Goal: Task Accomplishment & Management: Complete application form

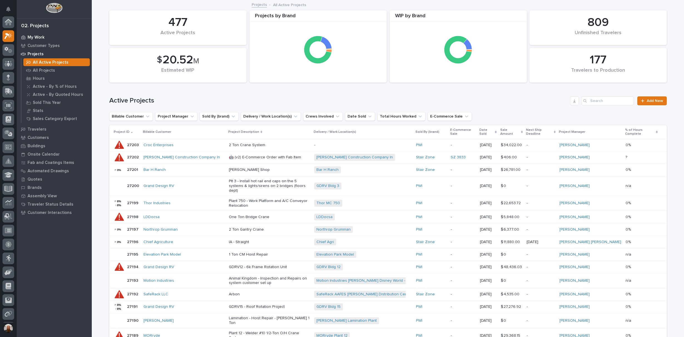
click at [36, 36] on p "My Work" at bounding box center [36, 37] width 17 height 5
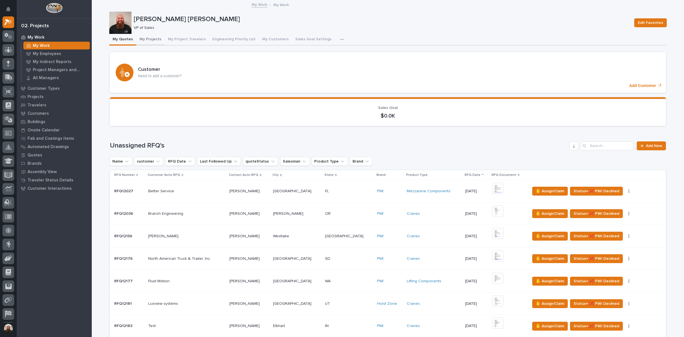
click at [156, 40] on button "My Projects" at bounding box center [150, 40] width 28 height 12
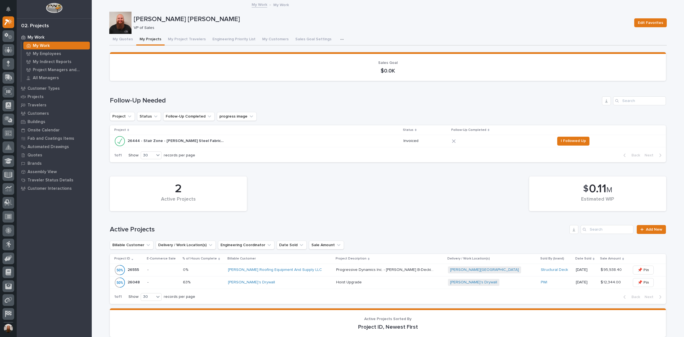
click at [31, 36] on p "My Work" at bounding box center [36, 37] width 17 height 5
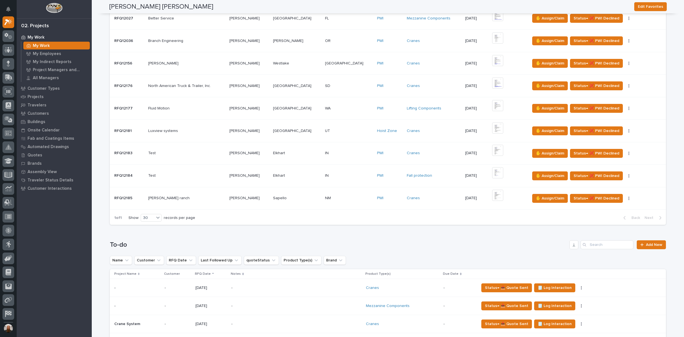
scroll to position [259, 0]
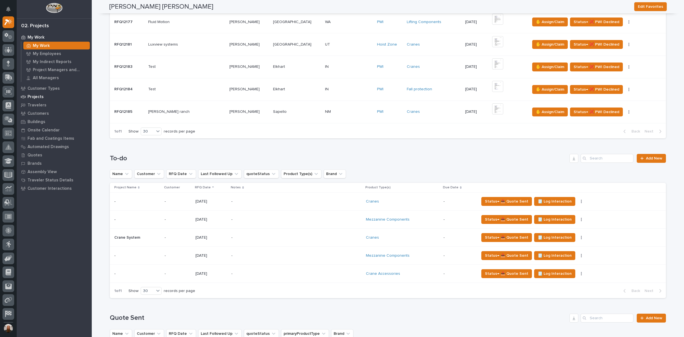
click at [39, 100] on div "Projects" at bounding box center [54, 97] width 72 height 8
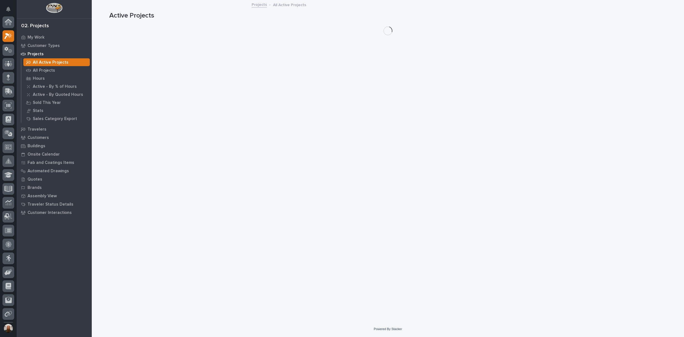
scroll to position [14, 0]
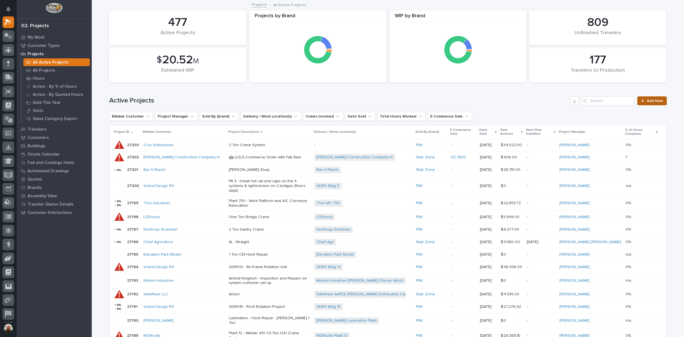
click at [643, 103] on link "Add New" at bounding box center [651, 100] width 29 height 9
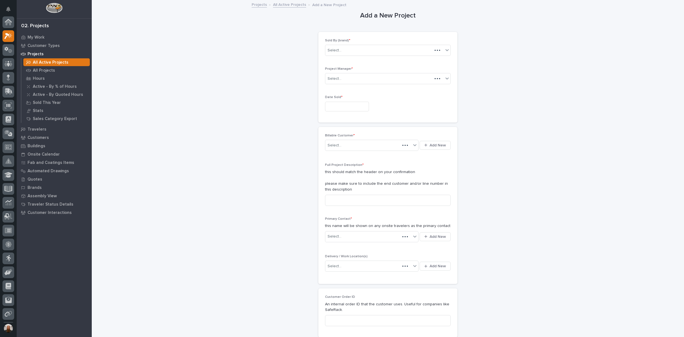
scroll to position [14, 0]
click at [332, 48] on div "Select..." at bounding box center [334, 51] width 14 height 6
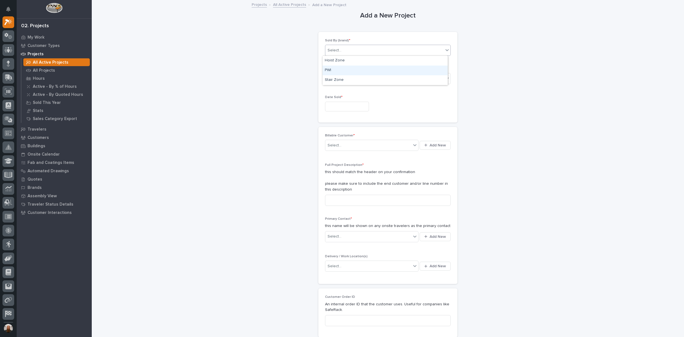
click at [332, 69] on div "PWI" at bounding box center [384, 71] width 125 height 10
click at [339, 105] on input "text" at bounding box center [347, 107] width 44 height 10
click at [326, 61] on div "15" at bounding box center [325, 61] width 8 height 8
type input "**********"
click at [357, 146] on div "Select..." at bounding box center [368, 145] width 86 height 9
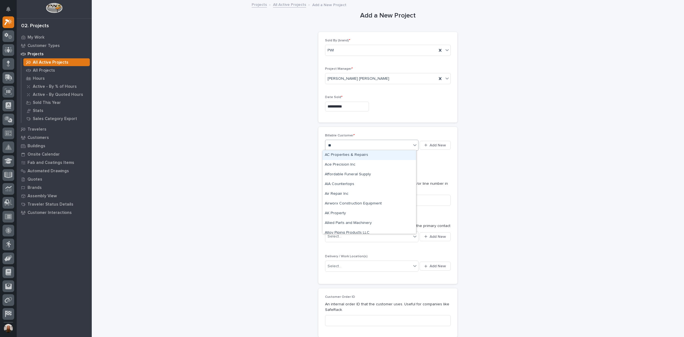
type input "***"
click at [336, 154] on div "PWI" at bounding box center [368, 155] width 93 height 10
click at [335, 203] on input at bounding box center [388, 200] width 126 height 11
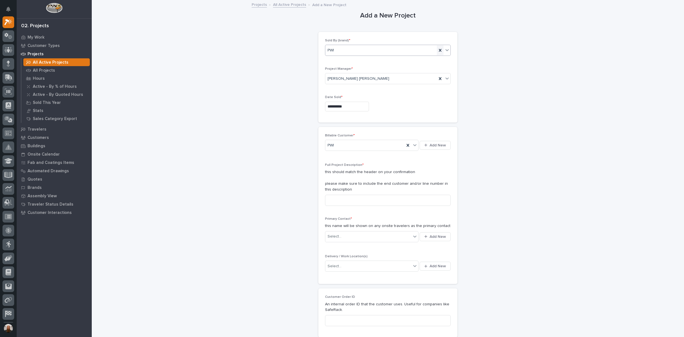
click at [436, 49] on div at bounding box center [439, 50] width 7 height 10
click at [407, 54] on div "Select..." at bounding box center [384, 50] width 118 height 9
click at [357, 197] on input at bounding box center [388, 200] width 126 height 11
drag, startPoint x: 353, startPoint y: 197, endPoint x: 345, endPoint y: 196, distance: 7.8
click at [345, 196] on input "Stairzone Small Stairs Mailer" at bounding box center [388, 200] width 126 height 11
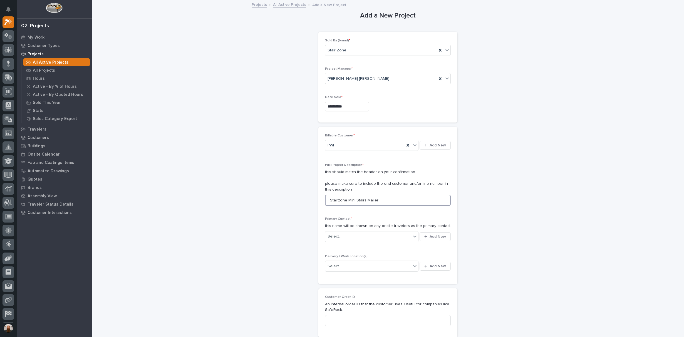
click at [395, 195] on input "Stairzone Mini Stairs Mailer" at bounding box center [388, 200] width 126 height 11
click at [363, 200] on input "Stairzone Mini Stairs Mailer" at bounding box center [388, 200] width 126 height 11
type input "Stairzone Mini Stairs Desktop Mailer"
click at [384, 234] on div "Select..." at bounding box center [368, 236] width 86 height 9
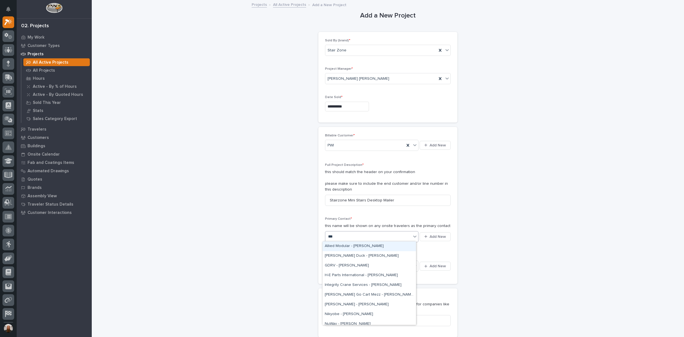
type input "****"
click at [364, 287] on div "PWI - [PERSON_NAME]" at bounding box center [368, 291] width 93 height 10
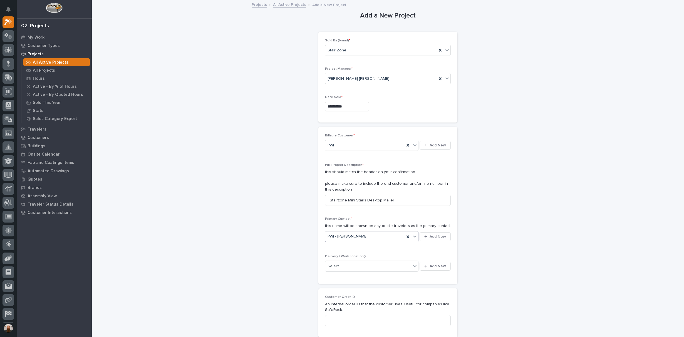
scroll to position [86, 0]
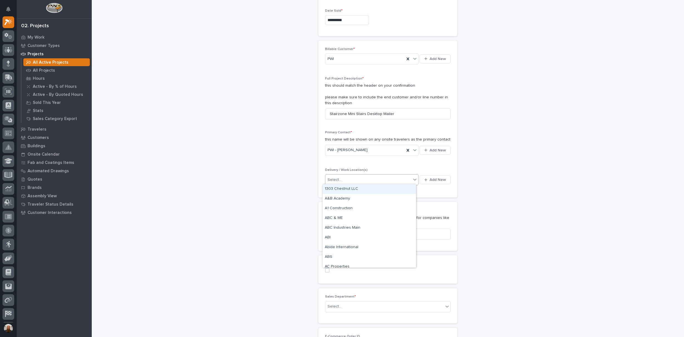
click at [370, 175] on div "Select..." at bounding box center [368, 179] width 86 height 9
type input "***"
click at [366, 248] on div "PWI Bldg 4" at bounding box center [368, 248] width 93 height 10
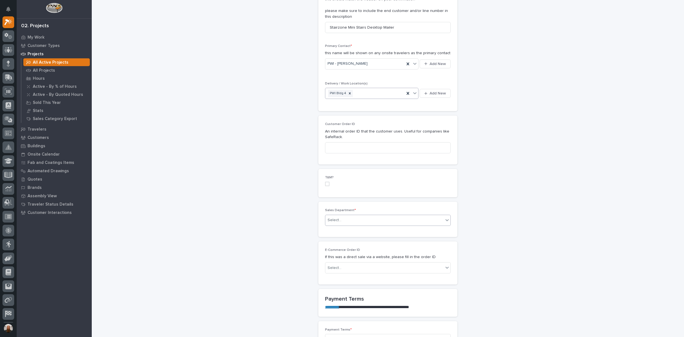
click at [415, 218] on div "Select..." at bounding box center [384, 220] width 118 height 9
click at [401, 226] on div "National Sales" at bounding box center [384, 230] width 125 height 10
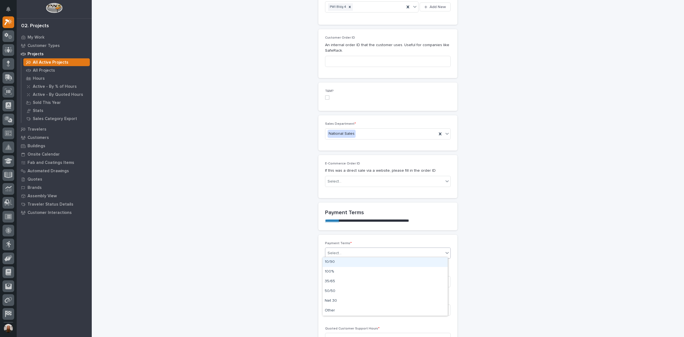
click at [352, 251] on div "Select..." at bounding box center [384, 253] width 118 height 9
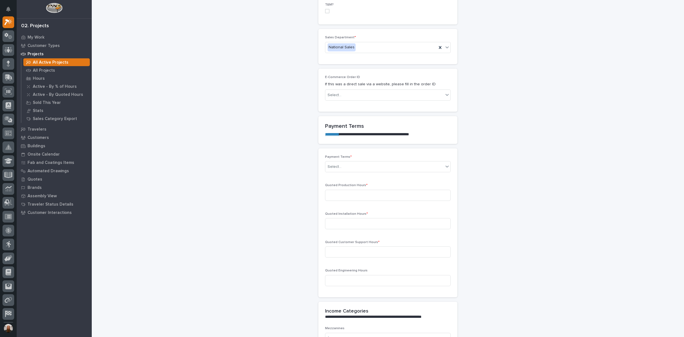
click at [287, 201] on div "**********" at bounding box center [387, 213] width 557 height 1116
click at [351, 164] on div "Select..." at bounding box center [384, 166] width 118 height 9
click at [337, 222] on div "Other" at bounding box center [384, 224] width 125 height 10
click at [348, 193] on input at bounding box center [388, 195] width 126 height 11
type input "100"
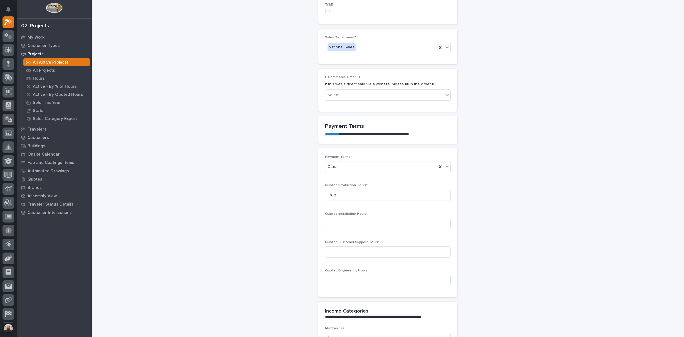
click at [223, 170] on div "**********" at bounding box center [387, 213] width 557 height 1116
click at [341, 192] on input "100" at bounding box center [388, 195] width 126 height 11
click at [255, 164] on div "**********" at bounding box center [387, 213] width 557 height 1116
click at [406, 220] on input at bounding box center [388, 223] width 126 height 11
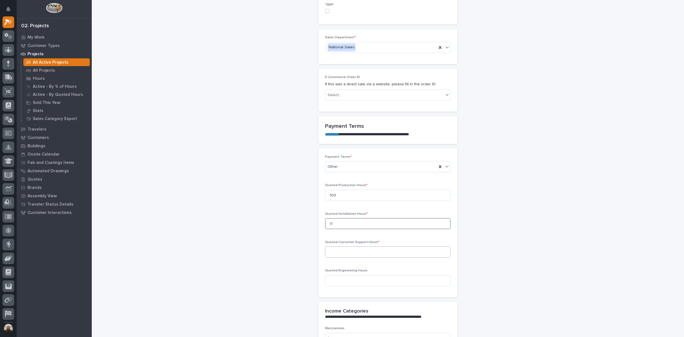
type input "0"
click at [403, 249] on input at bounding box center [388, 251] width 126 height 11
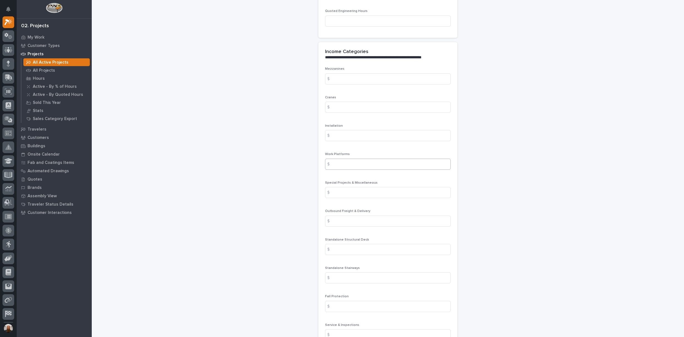
scroll to position [778, 0]
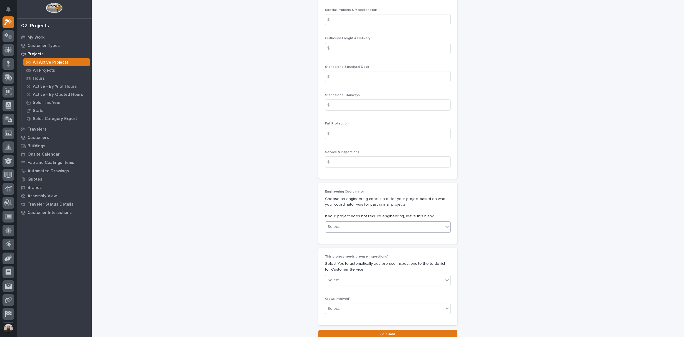
type input "0"
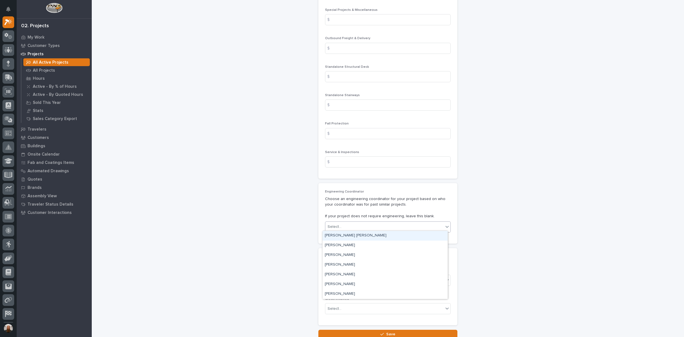
click at [391, 229] on div "Select..." at bounding box center [384, 226] width 118 height 9
click at [372, 270] on div "[PERSON_NAME]" at bounding box center [384, 275] width 125 height 10
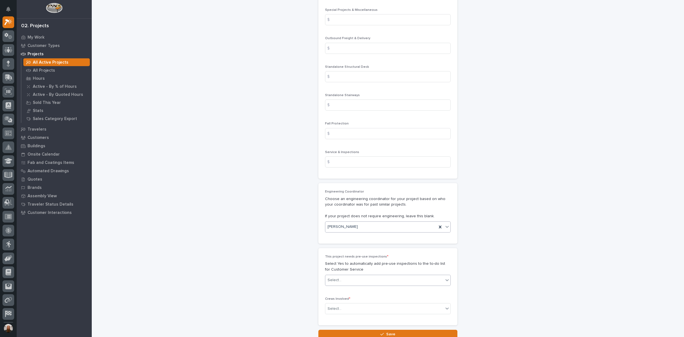
click at [367, 277] on div "Select..." at bounding box center [384, 280] width 118 height 9
click at [360, 296] on div "No" at bounding box center [384, 299] width 125 height 10
click at [361, 306] on div "Select..." at bounding box center [384, 308] width 118 height 9
click at [360, 276] on div "Production" at bounding box center [384, 277] width 125 height 10
click at [363, 332] on button "Save" at bounding box center [387, 334] width 139 height 9
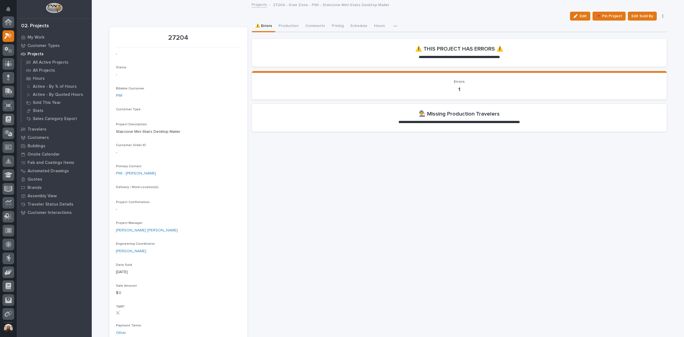
scroll to position [14, 0]
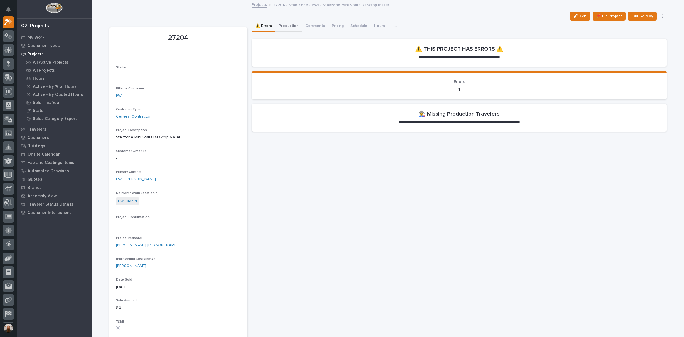
click at [280, 28] on button "Production" at bounding box center [288, 27] width 27 height 12
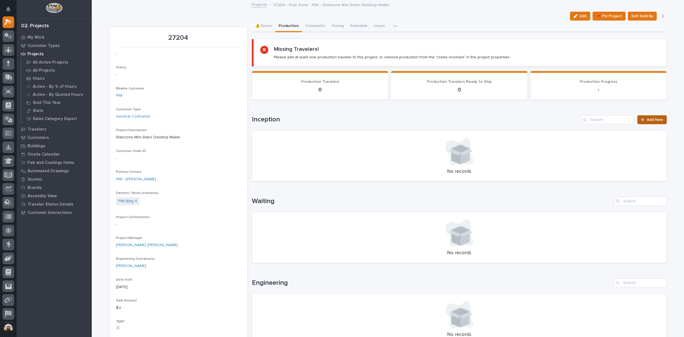
click at [641, 120] on icon at bounding box center [641, 120] width 3 height 4
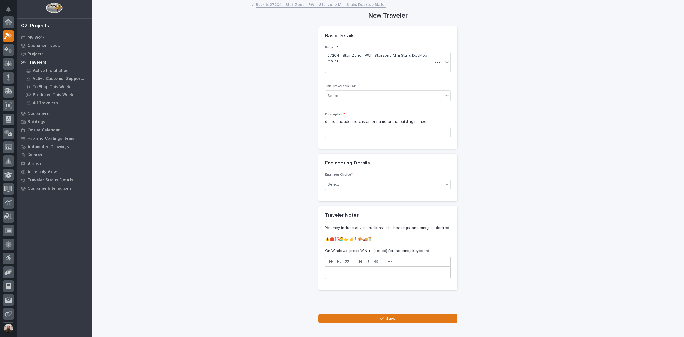
scroll to position [14, 0]
click at [340, 93] on div "Select..." at bounding box center [384, 95] width 118 height 9
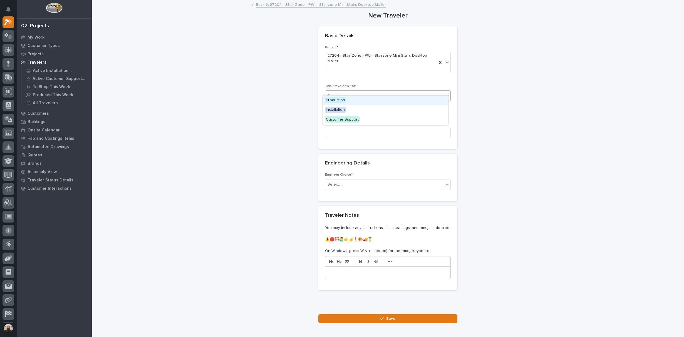
click at [340, 99] on span "Production" at bounding box center [335, 100] width 21 height 6
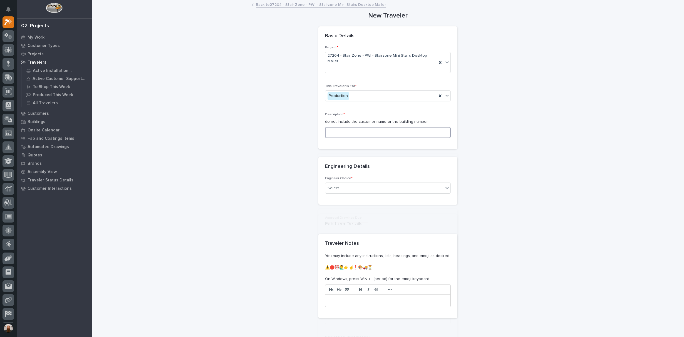
click at [337, 127] on input at bounding box center [388, 132] width 126 height 11
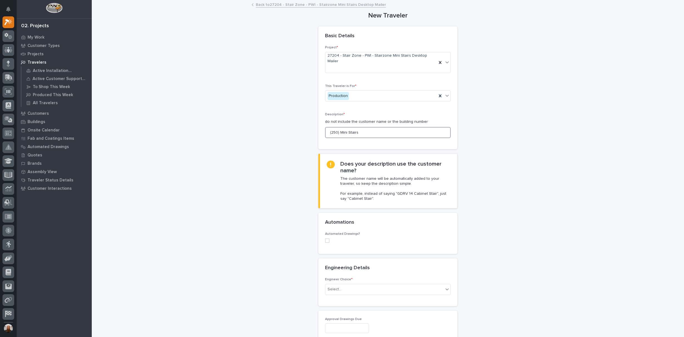
type input "(250) Mini Stairs"
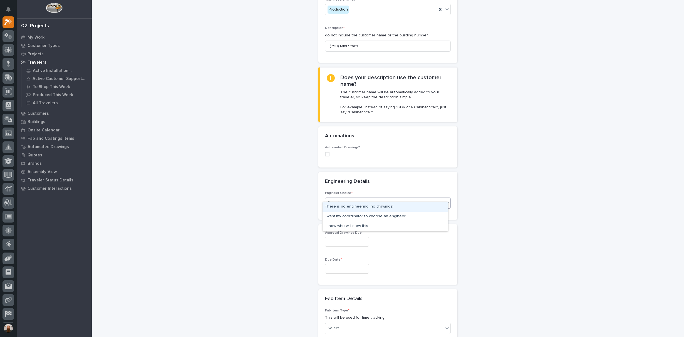
click at [351, 199] on div "Select..." at bounding box center [384, 202] width 118 height 9
click at [353, 218] on div "I want my coordinator to choose an engineer" at bounding box center [384, 217] width 125 height 10
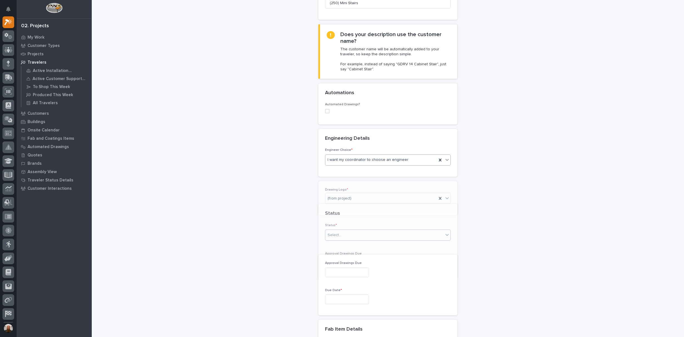
scroll to position [145, 0]
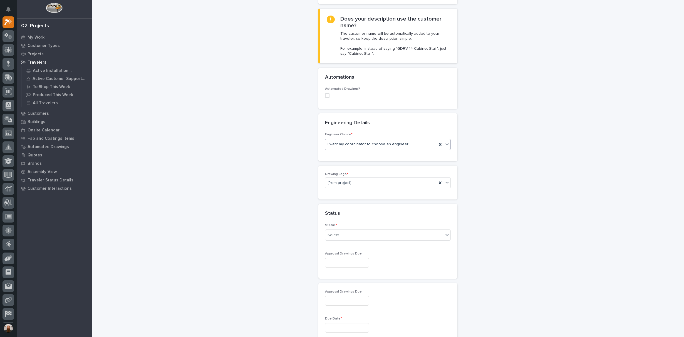
click at [350, 182] on div "Drawing Logo * (from project)" at bounding box center [388, 182] width 126 height 21
click at [351, 178] on div "(from project)" at bounding box center [380, 182] width 111 height 9
click at [344, 224] on div "Stair Zone" at bounding box center [384, 226] width 125 height 10
click at [345, 231] on div "Select..." at bounding box center [384, 235] width 118 height 9
click at [348, 246] on div "To Engineer" at bounding box center [384, 249] width 125 height 10
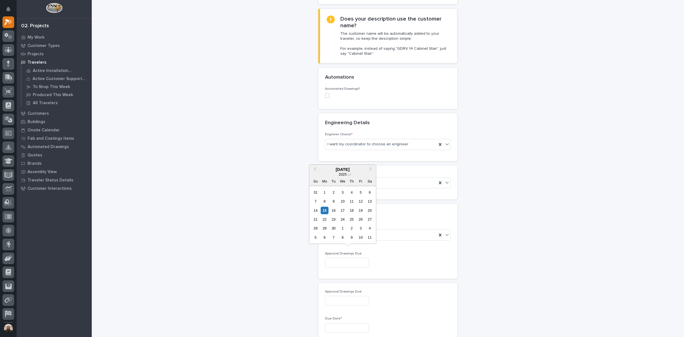
click at [346, 258] on input "text" at bounding box center [347, 263] width 44 height 10
click at [363, 213] on div "19" at bounding box center [361, 211] width 8 height 8
type input "**********"
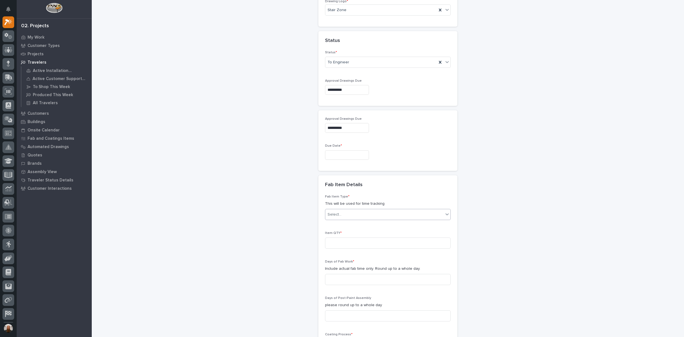
click at [349, 210] on div "Select..." at bounding box center [384, 214] width 118 height 9
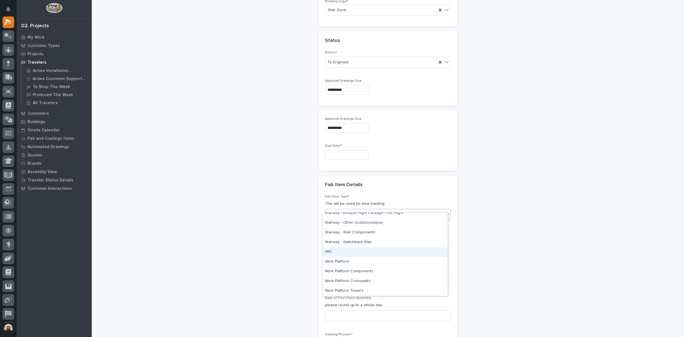
scroll to position [268, 0]
click at [367, 257] on div "Other (custom item)" at bounding box center [384, 261] width 125 height 10
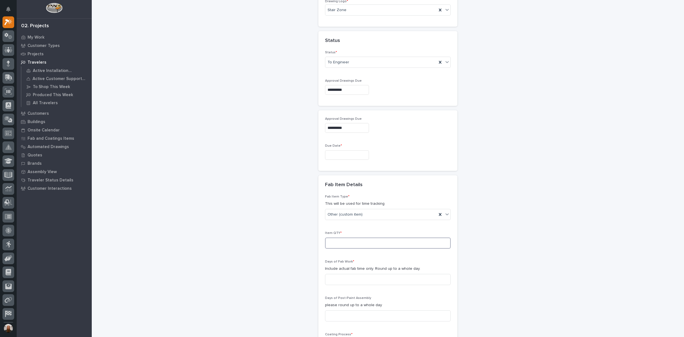
click at [366, 239] on input at bounding box center [388, 243] width 126 height 11
type input "250"
click at [551, 228] on div "**********" at bounding box center [387, 101] width 557 height 837
click at [330, 150] on input "text" at bounding box center [347, 155] width 44 height 10
click at [362, 130] on div "10" at bounding box center [361, 130] width 8 height 8
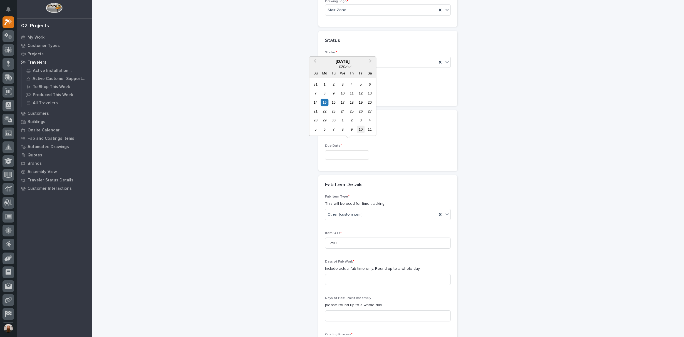
type input "**********"
click at [383, 274] on input at bounding box center [388, 279] width 126 height 11
type input "10"
click at [533, 261] on div "**********" at bounding box center [387, 101] width 557 height 837
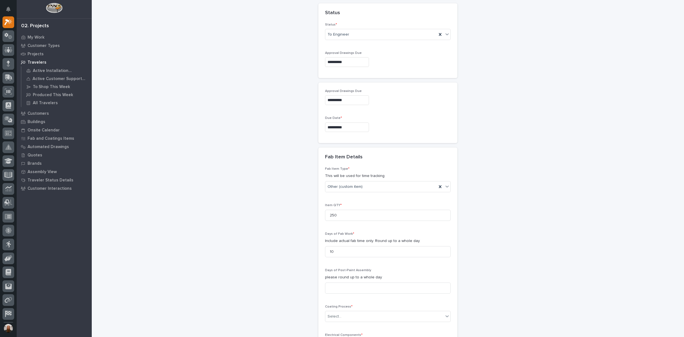
scroll to position [518, 0]
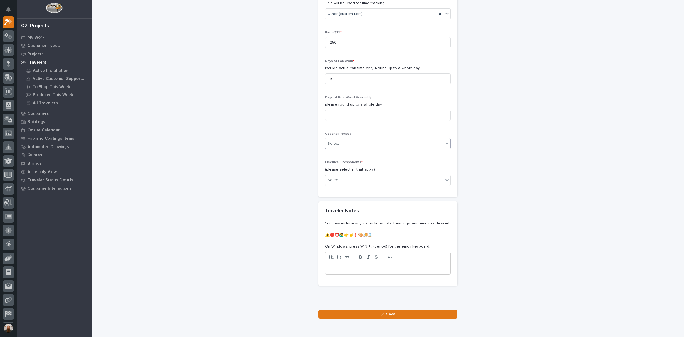
click at [359, 139] on div "Select..." at bounding box center [384, 143] width 118 height 9
click at [358, 155] on div "In-House Paint/Powder" at bounding box center [384, 156] width 125 height 10
click at [356, 110] on input at bounding box center [388, 115] width 126 height 11
click at [413, 176] on div "Select..." at bounding box center [384, 180] width 118 height 9
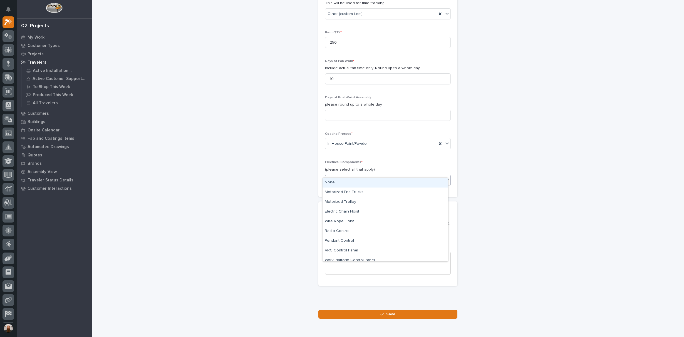
click at [399, 182] on div "None" at bounding box center [384, 183] width 125 height 10
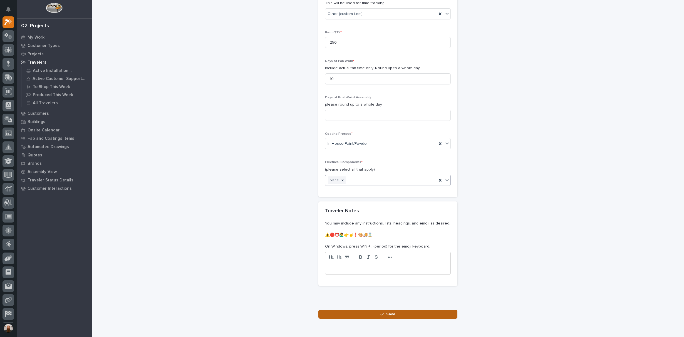
click at [375, 310] on button "Save" at bounding box center [387, 314] width 139 height 9
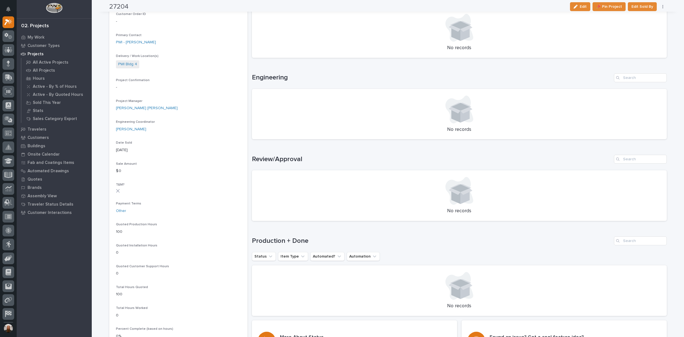
scroll to position [86, 0]
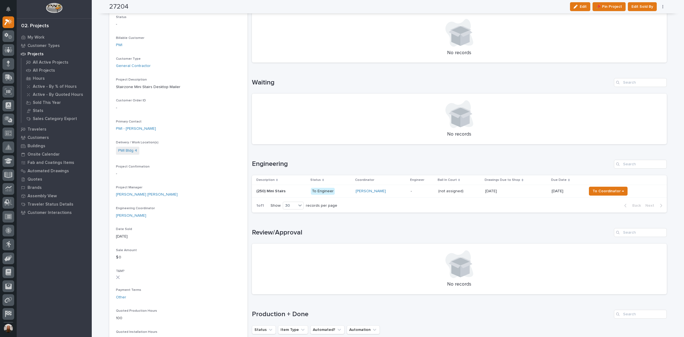
click at [277, 192] on p "(250) Mini Stairs" at bounding box center [271, 191] width 30 height 6
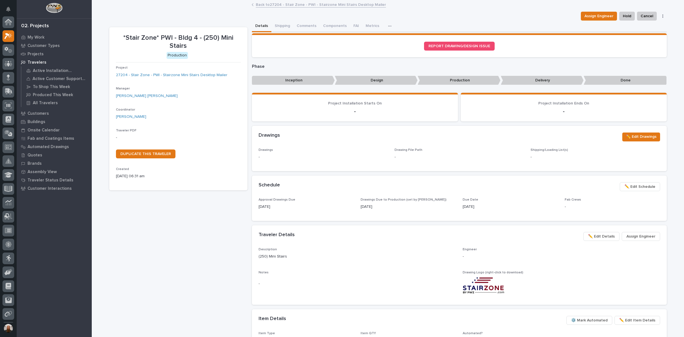
scroll to position [14, 0]
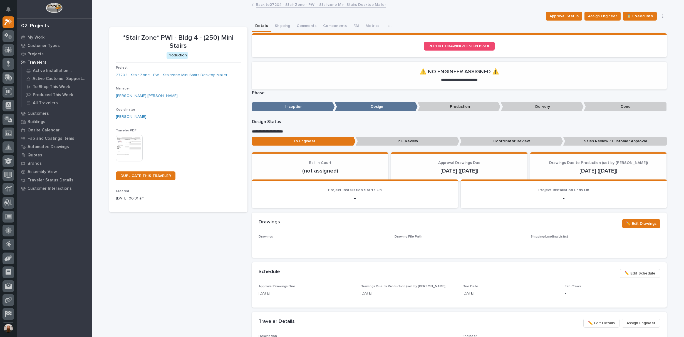
click at [124, 143] on img at bounding box center [129, 148] width 27 height 27
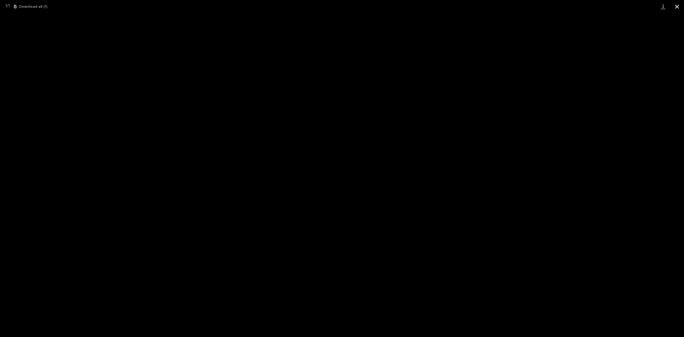
click at [673, 8] on button "Close gallery" at bounding box center [677, 6] width 14 height 13
